Goal: Information Seeking & Learning: Learn about a topic

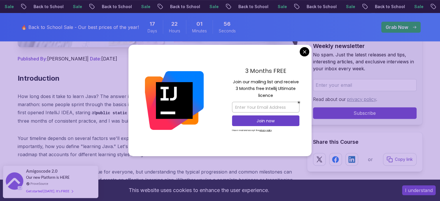
scroll to position [230, 0]
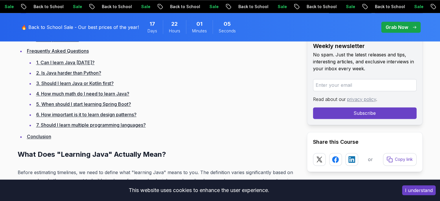
scroll to position [784, 0]
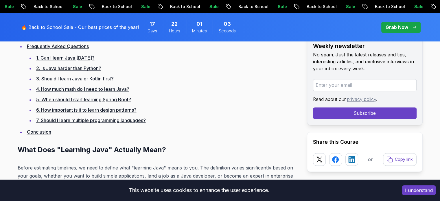
click at [89, 57] on link "1. Can I learn Java [DATE]?" at bounding box center [65, 58] width 58 height 6
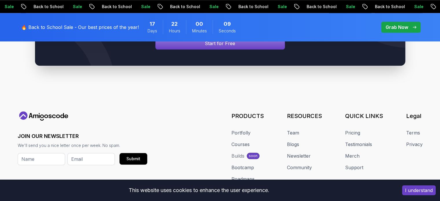
scroll to position [4991, 0]
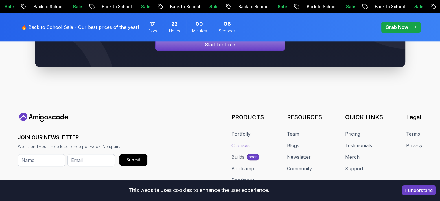
click at [240, 142] on link "Courses" at bounding box center [240, 145] width 18 height 7
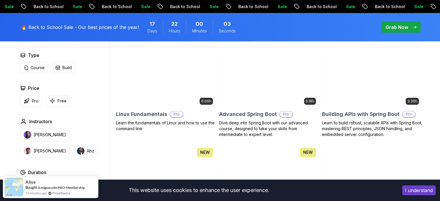
scroll to position [171, 0]
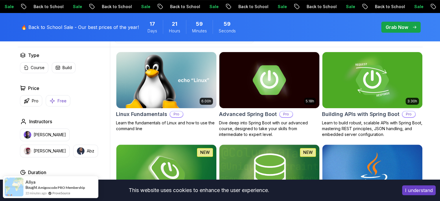
click at [51, 96] on button "Free" at bounding box center [58, 100] width 25 height 11
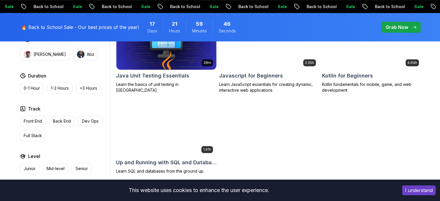
scroll to position [380, 0]
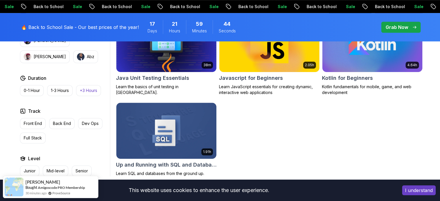
click at [93, 91] on p "+3 Hours" at bounding box center [88, 91] width 17 height 6
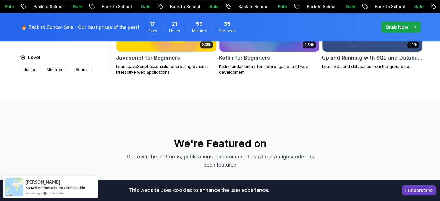
scroll to position [400, 0]
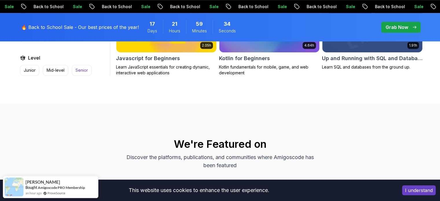
click at [85, 68] on p "Senior" at bounding box center [81, 70] width 12 height 6
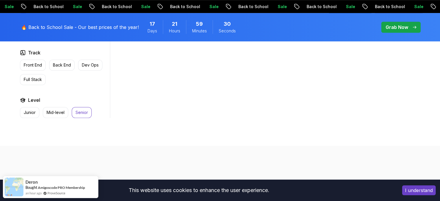
scroll to position [355, 0]
click at [26, 108] on button "Junior" at bounding box center [29, 112] width 19 height 11
click at [67, 62] on p "Back End" at bounding box center [62, 65] width 18 height 6
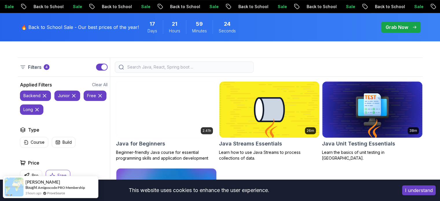
scroll to position [142, 0]
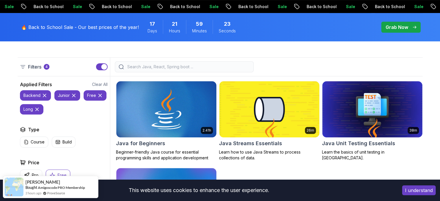
click at [36, 107] on icon at bounding box center [37, 109] width 6 height 6
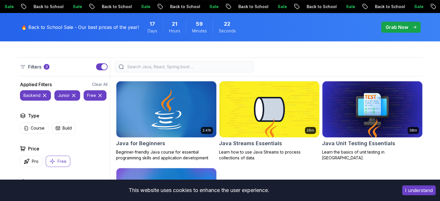
click at [43, 94] on icon at bounding box center [45, 96] width 6 height 6
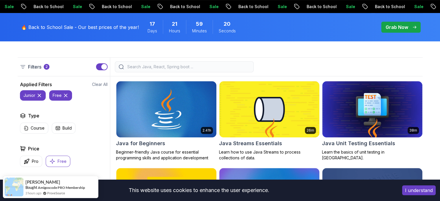
click at [39, 93] on icon at bounding box center [39, 96] width 6 height 6
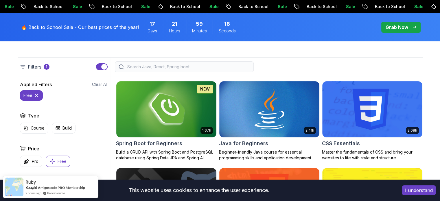
click at [37, 95] on icon at bounding box center [37, 96] width 6 height 6
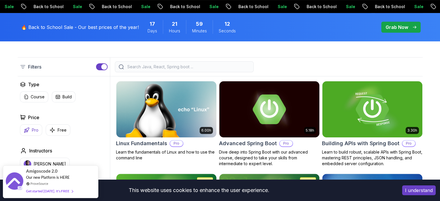
click at [32, 125] on button "Pro" at bounding box center [31, 129] width 22 height 11
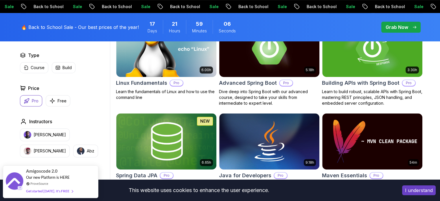
scroll to position [168, 0]
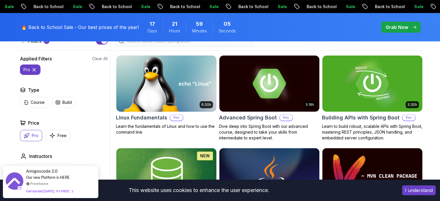
click at [173, 84] on img at bounding box center [166, 83] width 105 height 59
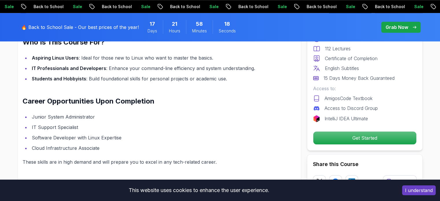
scroll to position [534, 0]
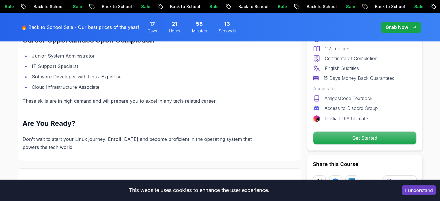
click at [171, 126] on h2 "Are You Ready?" at bounding box center [146, 123] width 246 height 9
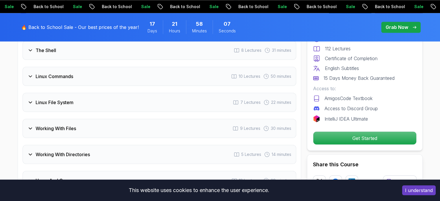
scroll to position [992, 0]
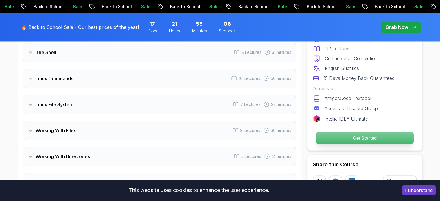
click at [356, 139] on p "Get Started" at bounding box center [364, 138] width 98 height 12
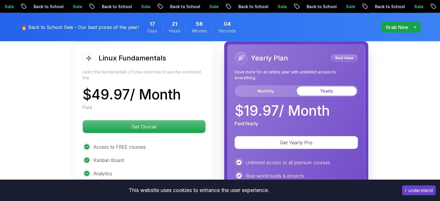
scroll to position [1325, 0]
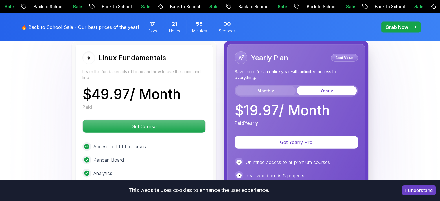
click at [264, 88] on button "Monthly" at bounding box center [266, 90] width 60 height 9
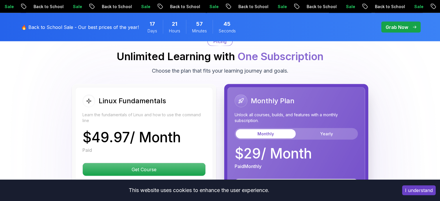
scroll to position [1282, 0]
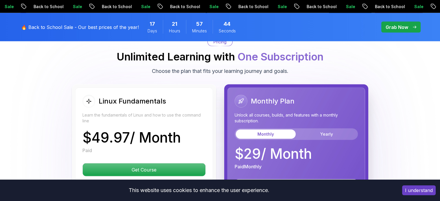
click at [91, 133] on p "$ 49.97 / Month" at bounding box center [131, 138] width 98 height 14
drag, startPoint x: 91, startPoint y: 133, endPoint x: 114, endPoint y: 135, distance: 22.6
click at [114, 135] on p "$ 49.97 / Month" at bounding box center [131, 138] width 98 height 14
copy p "49.97"
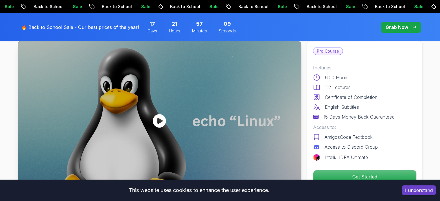
scroll to position [0, 0]
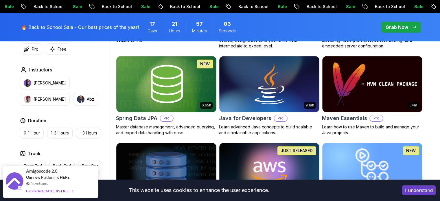
scroll to position [260, 0]
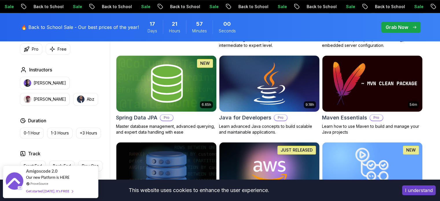
click at [272, 91] on img at bounding box center [269, 83] width 105 height 59
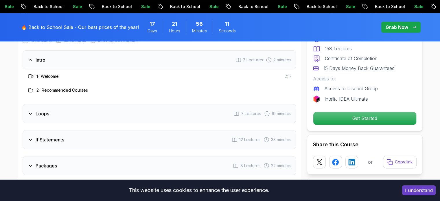
scroll to position [783, 0]
click at [80, 87] on h3 "2 - Recommended Courses" at bounding box center [61, 90] width 51 height 6
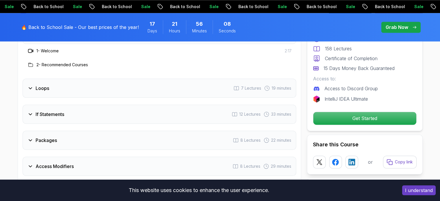
scroll to position [808, 0]
click at [166, 79] on div "Loops 7 Lectures 19 minutes" at bounding box center [159, 88] width 273 height 19
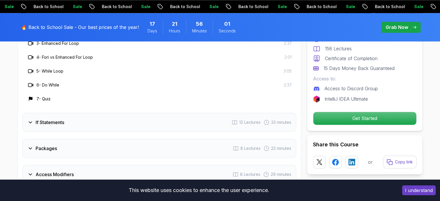
scroll to position [871, 0]
click at [119, 115] on div "If Statements 12 Lectures 33 minutes" at bounding box center [159, 121] width 273 height 19
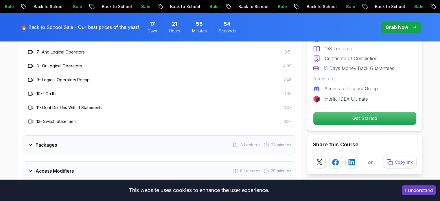
scroll to position [974, 0]
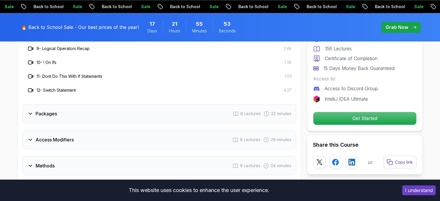
click at [130, 112] on div "Packages 8 Lectures 22 minutes" at bounding box center [159, 113] width 273 height 19
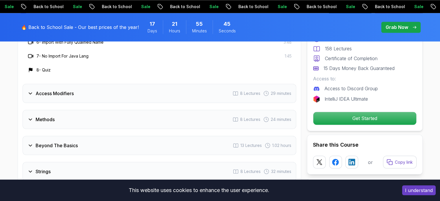
scroll to position [966, 0]
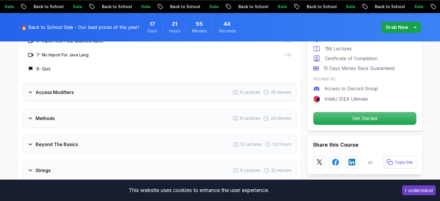
click at [141, 83] on div "Access Modifiers 8 Lectures 29 minutes" at bounding box center [159, 92] width 273 height 19
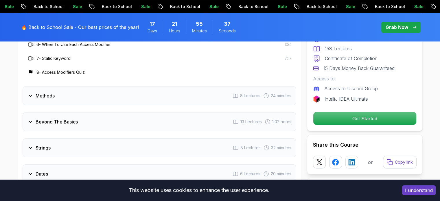
scroll to position [988, 0]
click at [130, 88] on div "Methods 8 Lectures 24 minutes" at bounding box center [159, 95] width 273 height 19
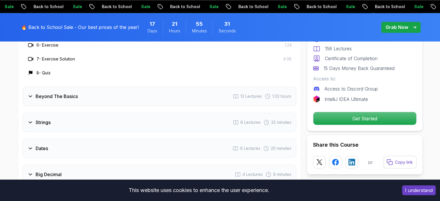
scroll to position [1014, 0]
click at [127, 88] on div "Beyond The Basics 13 Lectures 1.02 hours" at bounding box center [159, 95] width 273 height 19
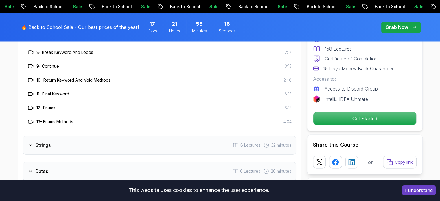
scroll to position [1091, 0]
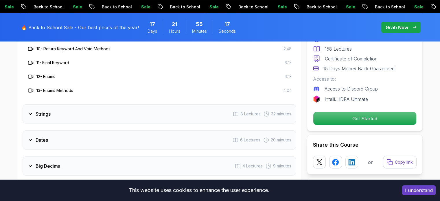
click at [120, 104] on div "Strings 8 Lectures 32 minutes" at bounding box center [159, 113] width 273 height 19
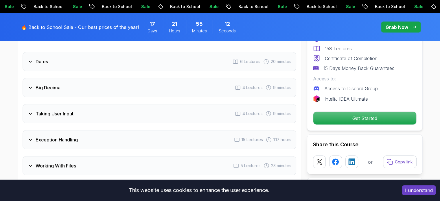
scroll to position [1101, 0]
click at [161, 52] on div "Dates 6 Lectures 20 minutes" at bounding box center [159, 61] width 273 height 19
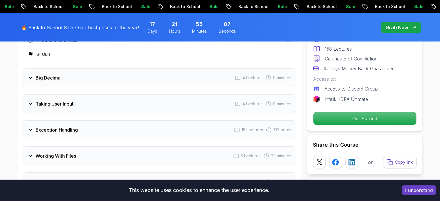
scroll to position [1083, 0]
click at [138, 71] on div "Big Decimal 4 Lectures 9 minutes" at bounding box center [159, 77] width 273 height 19
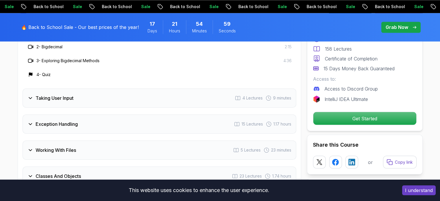
scroll to position [1061, 0]
click at [119, 88] on div "Taking User Input 4 Lectures 9 minutes" at bounding box center [159, 97] width 273 height 19
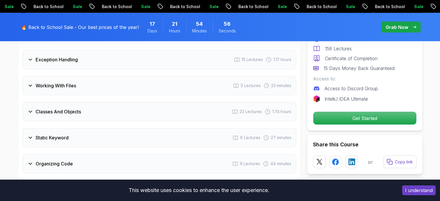
scroll to position [1101, 0]
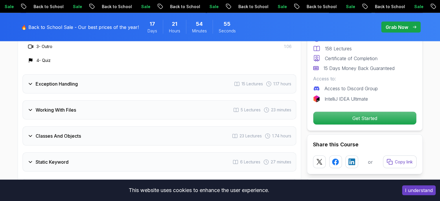
click at [116, 77] on div "Exception Handling 15 Lectures 1.17 hours" at bounding box center [159, 83] width 273 height 19
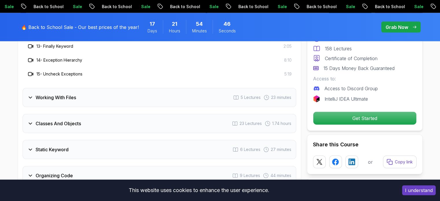
scroll to position [1266, 0]
click at [104, 88] on div "Working With Files 5 Lectures 23 minutes" at bounding box center [159, 97] width 273 height 19
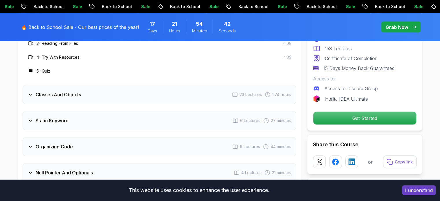
scroll to position [1157, 0]
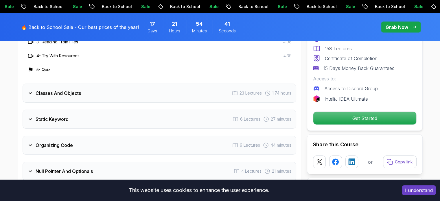
click at [104, 84] on div "Classes And Objects 23 Lectures 1.74 hours" at bounding box center [159, 93] width 273 height 19
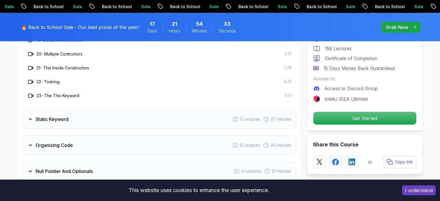
scroll to position [1412, 0]
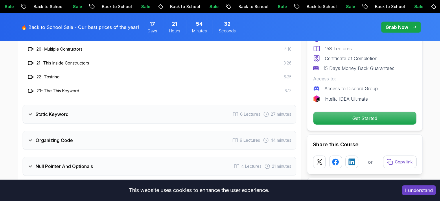
drag, startPoint x: 104, startPoint y: 84, endPoint x: 90, endPoint y: 101, distance: 22.6
click at [90, 105] on div "Static Keyword 6 Lectures 27 minutes" at bounding box center [159, 114] width 273 height 19
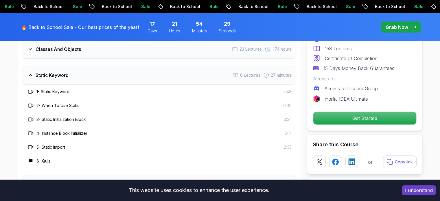
scroll to position [1124, 0]
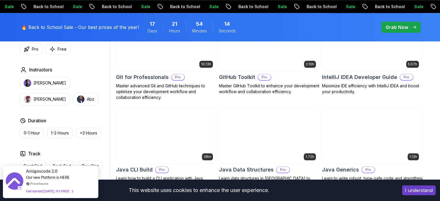
scroll to position [625, 0]
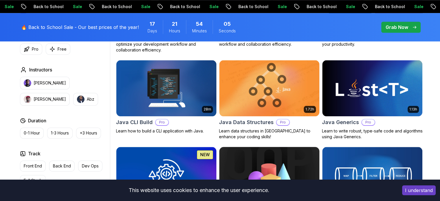
click at [251, 147] on img at bounding box center [269, 174] width 105 height 59
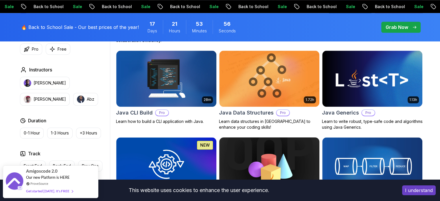
scroll to position [637, 0]
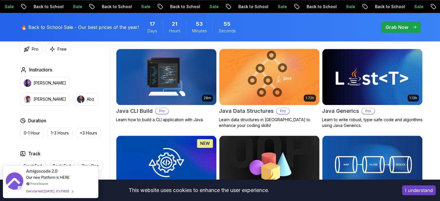
click at [268, 80] on img at bounding box center [269, 76] width 105 height 59
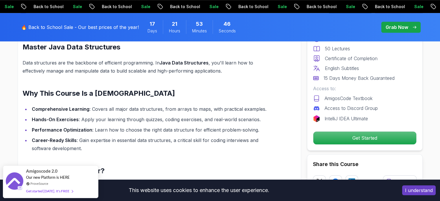
scroll to position [425, 0]
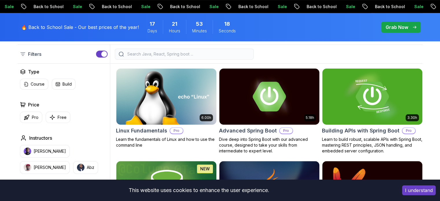
scroll to position [155, 0]
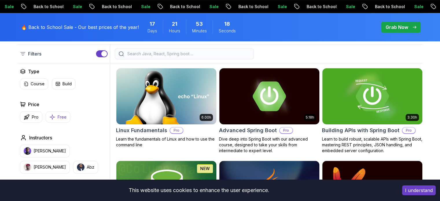
click at [60, 112] on button "Free" at bounding box center [58, 116] width 25 height 11
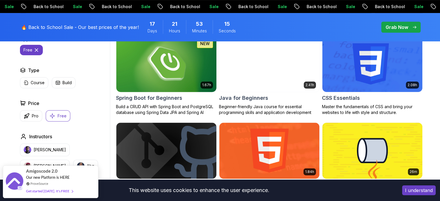
scroll to position [202, 0]
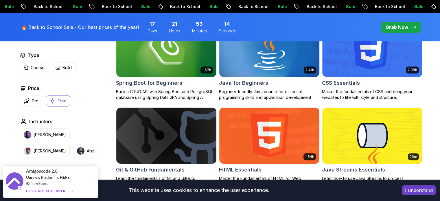
click at [278, 61] on img at bounding box center [269, 48] width 105 height 59
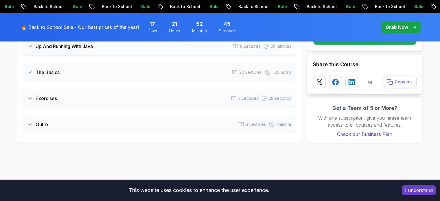
scroll to position [962, 0]
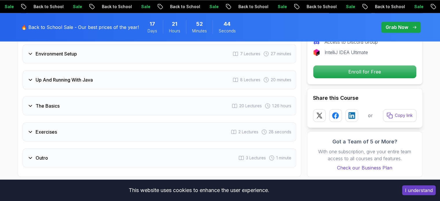
click at [203, 122] on div "Exercises 2 Lectures 28 seconds" at bounding box center [159, 131] width 273 height 19
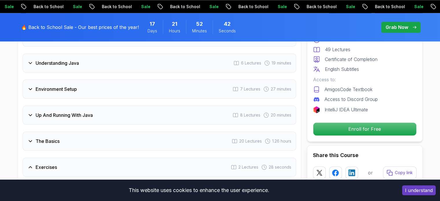
scroll to position [885, 0]
click at [189, 132] on div "The Basics 20 Lectures 1.26 hours" at bounding box center [159, 141] width 273 height 19
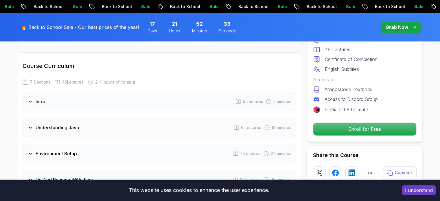
scroll to position [820, 0]
click at [175, 145] on div "Environment Setup 7 Lectures 27 minutes" at bounding box center [159, 154] width 273 height 19
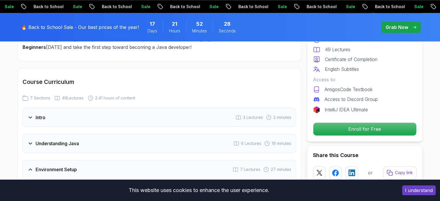
scroll to position [801, 0]
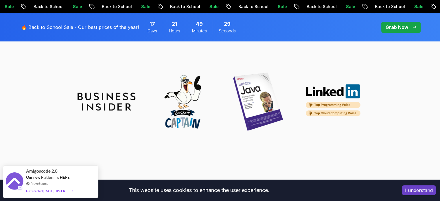
scroll to position [609, 0]
